Goal: Task Accomplishment & Management: Manage account settings

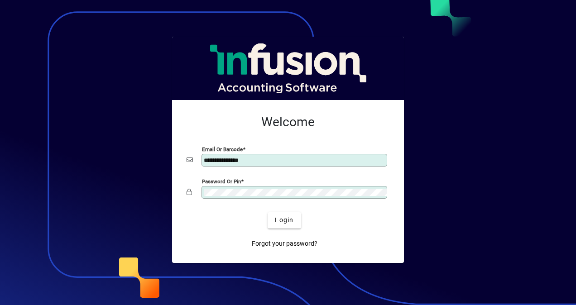
click at [282, 30] on div at bounding box center [288, 152] width 576 height 305
click at [296, 21] on div at bounding box center [288, 152] width 576 height 305
click at [290, 222] on span "Login" at bounding box center [284, 221] width 19 height 10
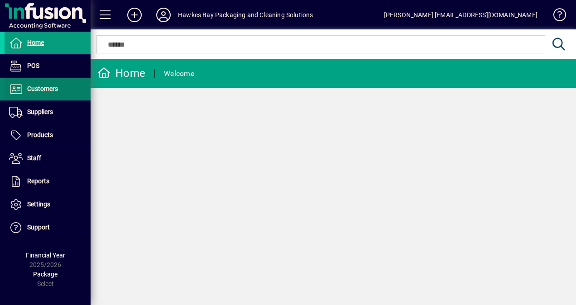
click at [33, 88] on span "Customers" at bounding box center [42, 88] width 31 height 7
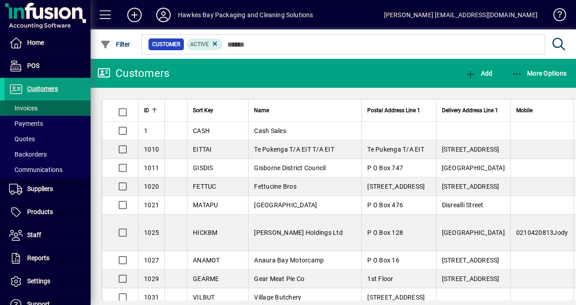
click at [34, 107] on span "Invoices" at bounding box center [23, 108] width 29 height 7
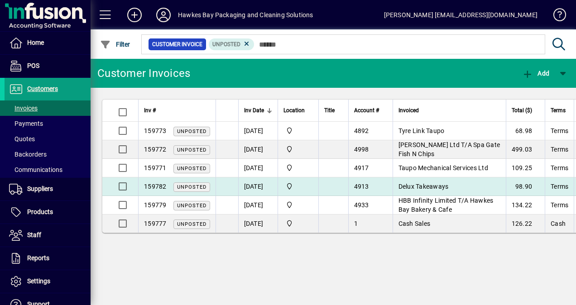
click at [181, 187] on span "Unposted" at bounding box center [191, 187] width 29 height 6
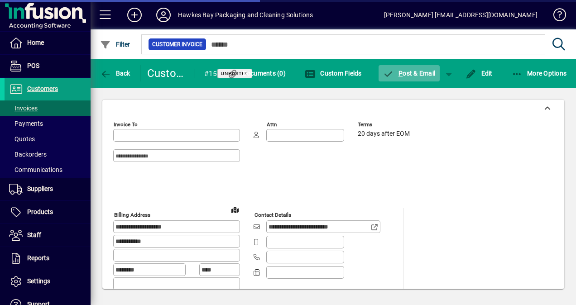
type input "**********"
type input "*******"
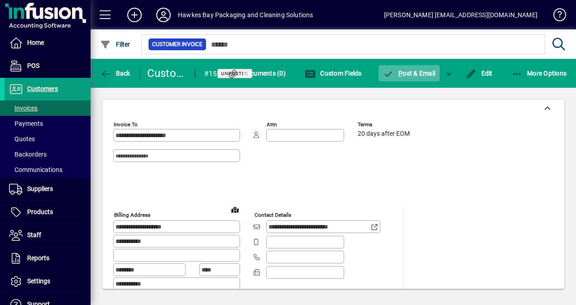
click at [410, 70] on span "P ost & Email" at bounding box center [409, 73] width 53 height 7
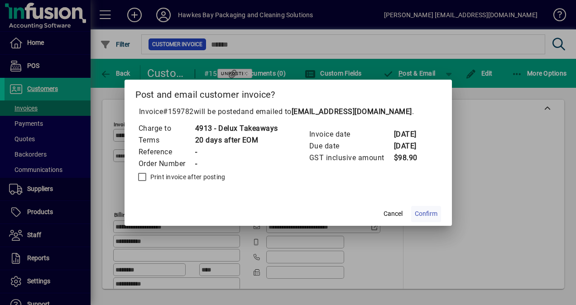
click at [426, 212] on span "Confirm" at bounding box center [426, 214] width 23 height 10
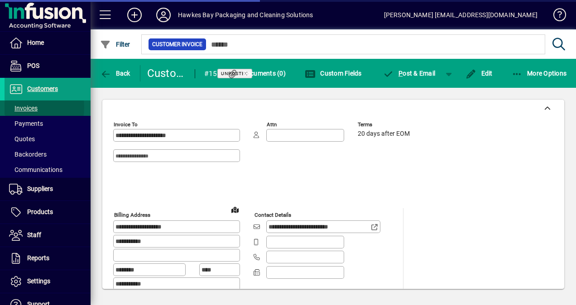
click at [26, 107] on span "Invoices" at bounding box center [23, 108] width 29 height 7
